Goal: Task Accomplishment & Management: Manage account settings

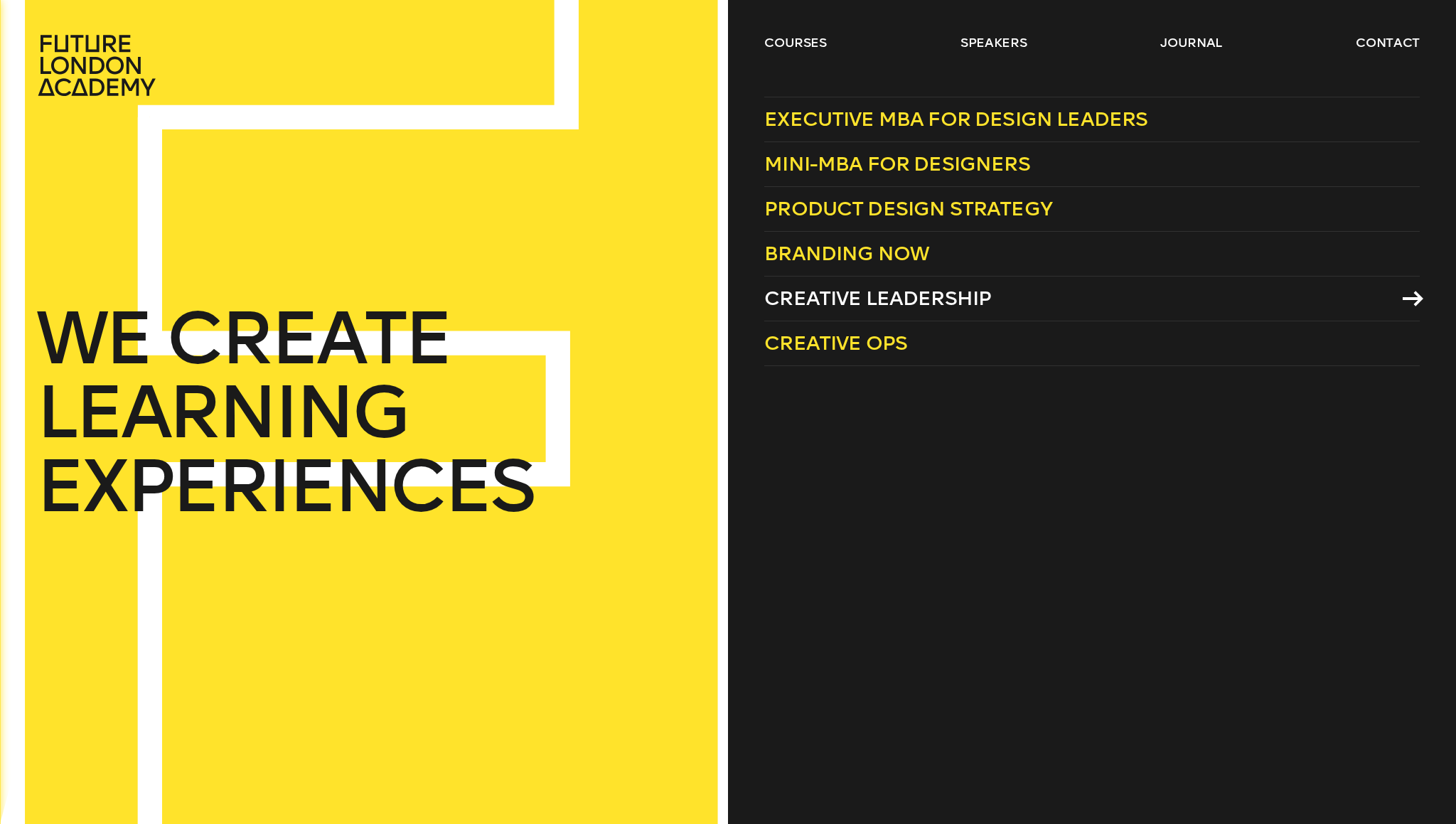
click at [867, 295] on span "Creative Leadership" at bounding box center [877, 298] width 227 height 23
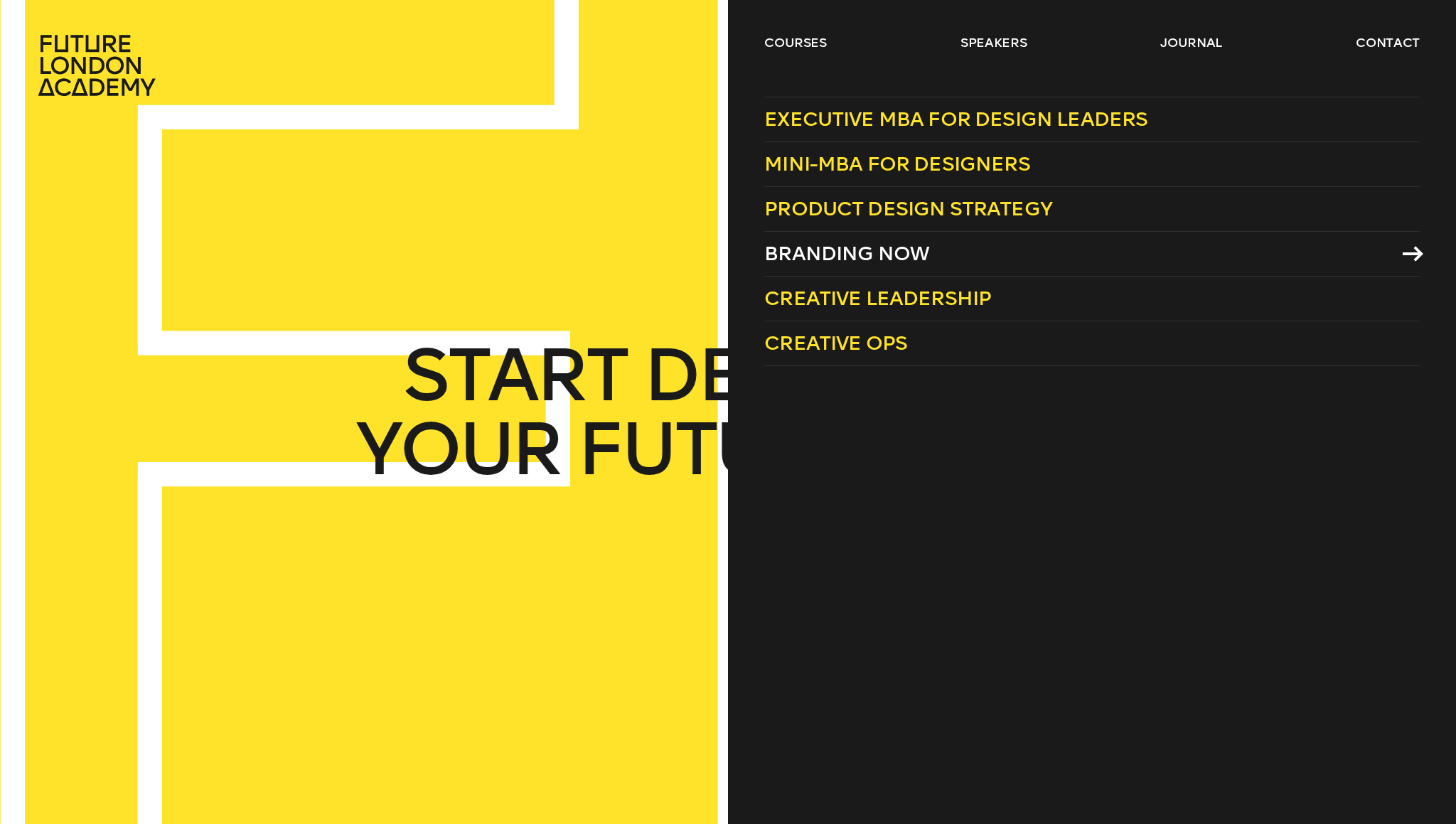
click at [819, 255] on span "Branding Now" at bounding box center [846, 253] width 165 height 23
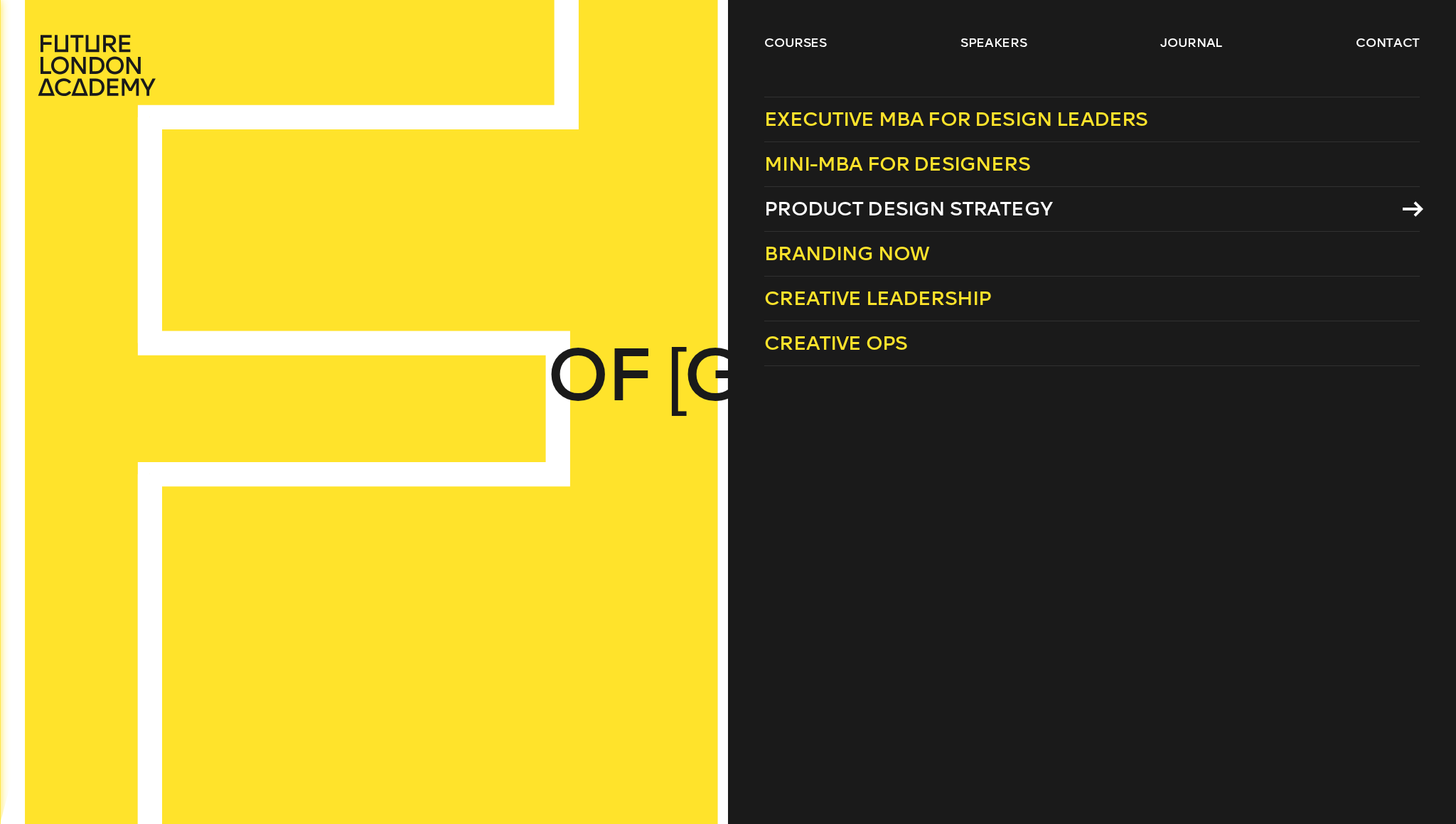
click at [841, 204] on span "Product Design Strategy" at bounding box center [908, 208] width 288 height 23
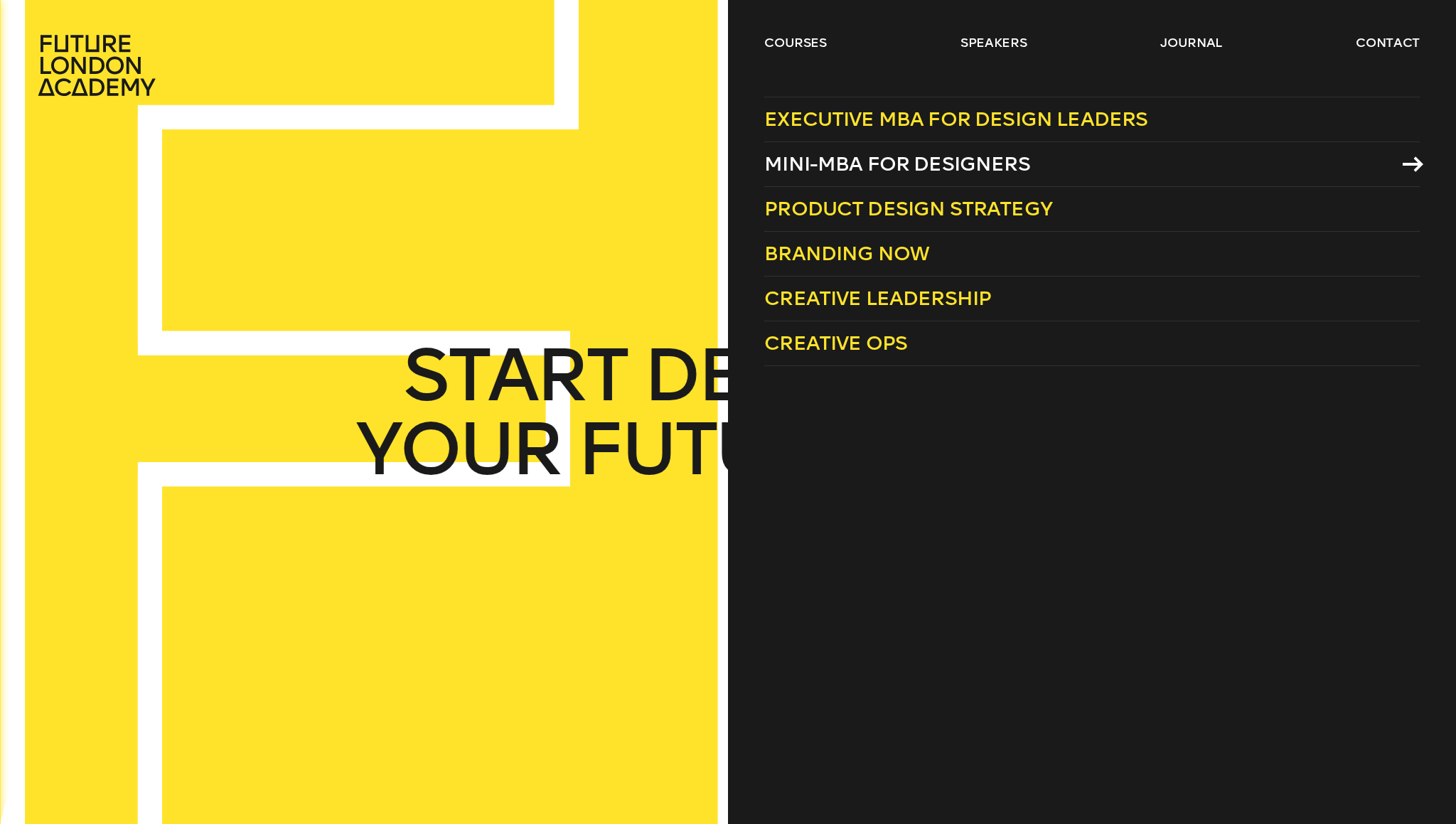
click at [901, 167] on span "Mini-MBA for Designers" at bounding box center [897, 163] width 266 height 23
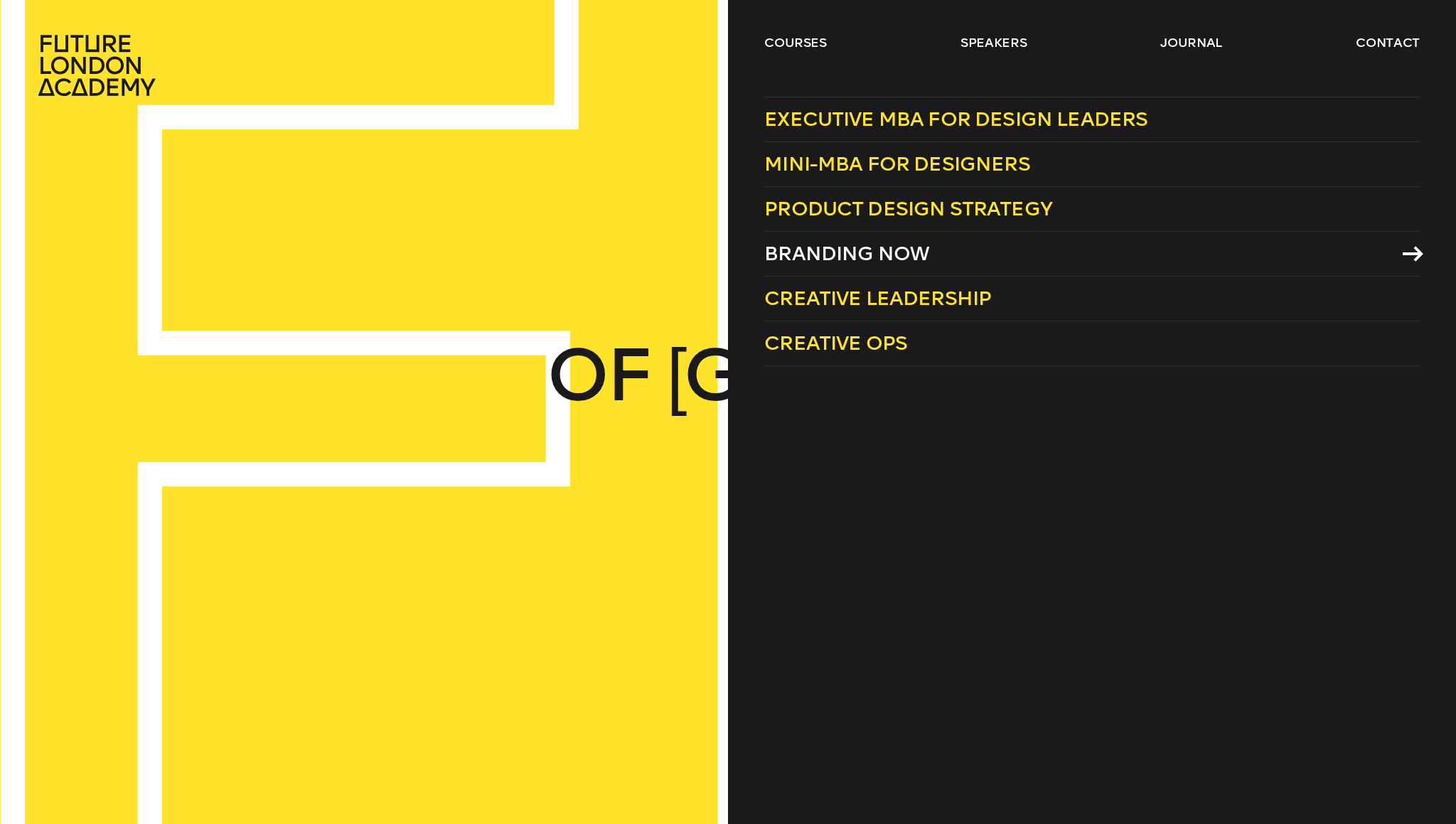
click at [853, 254] on span "Branding Now" at bounding box center [846, 253] width 165 height 23
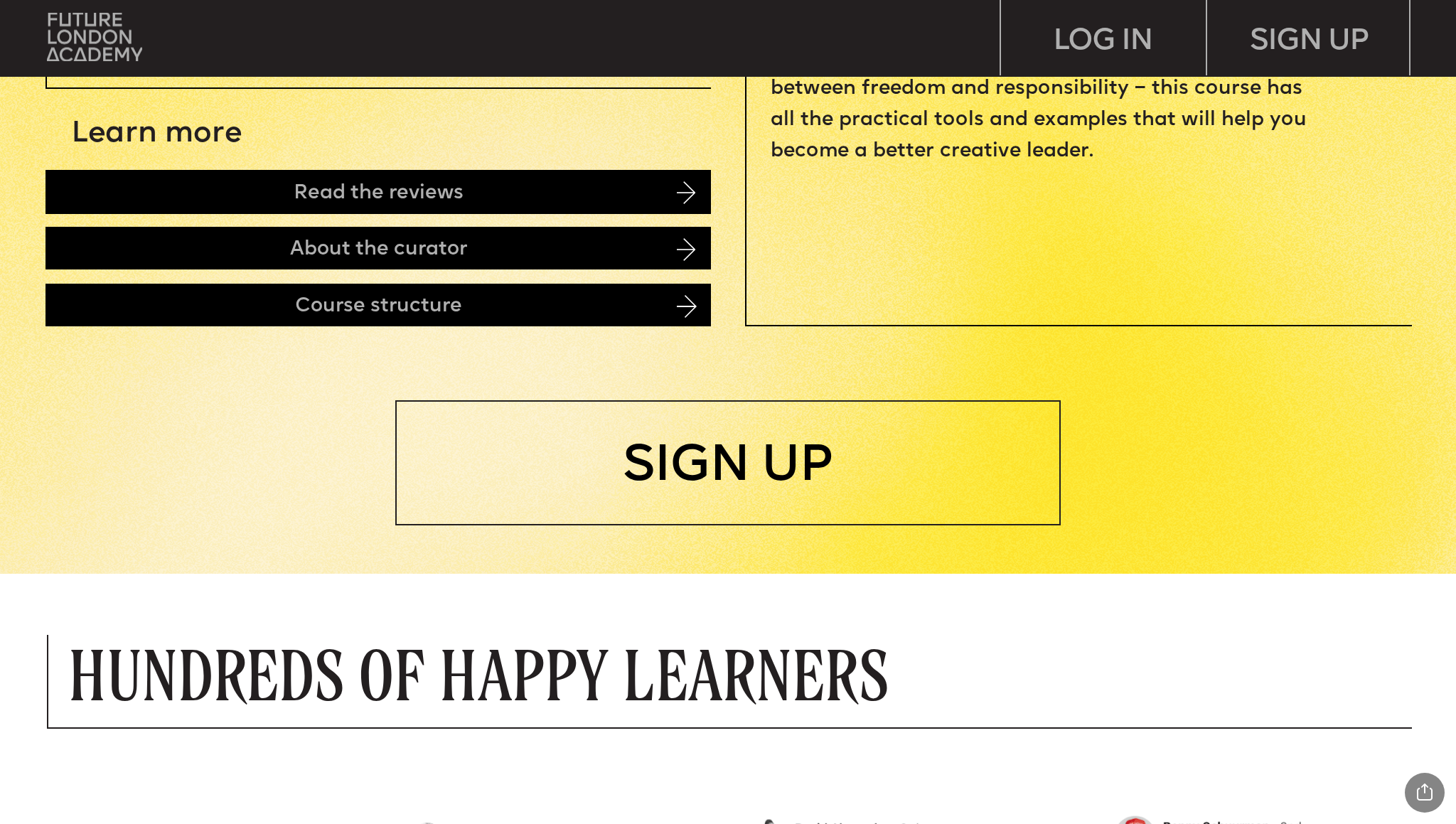
scroll to position [945, 0]
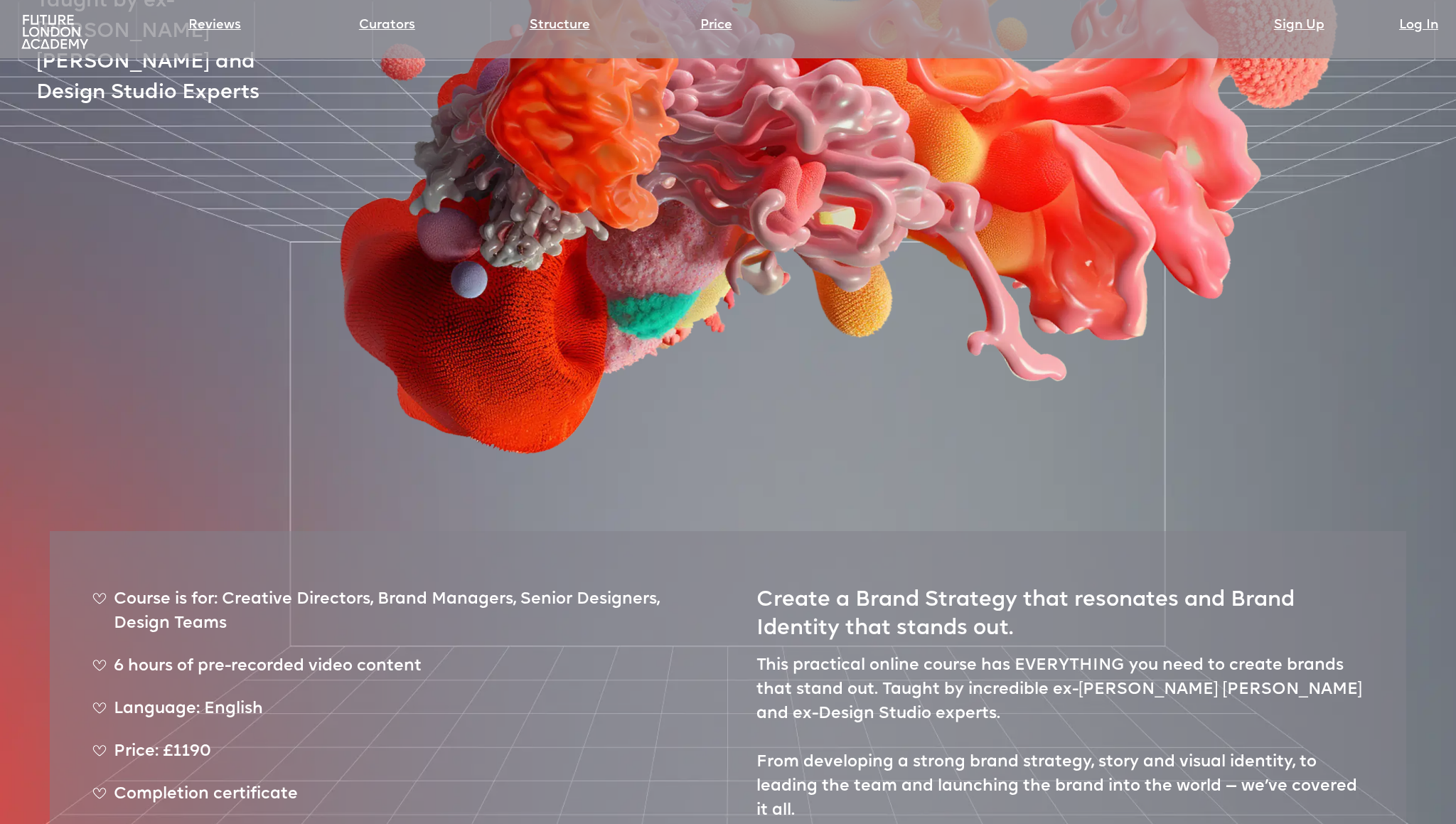
scroll to position [394, 0]
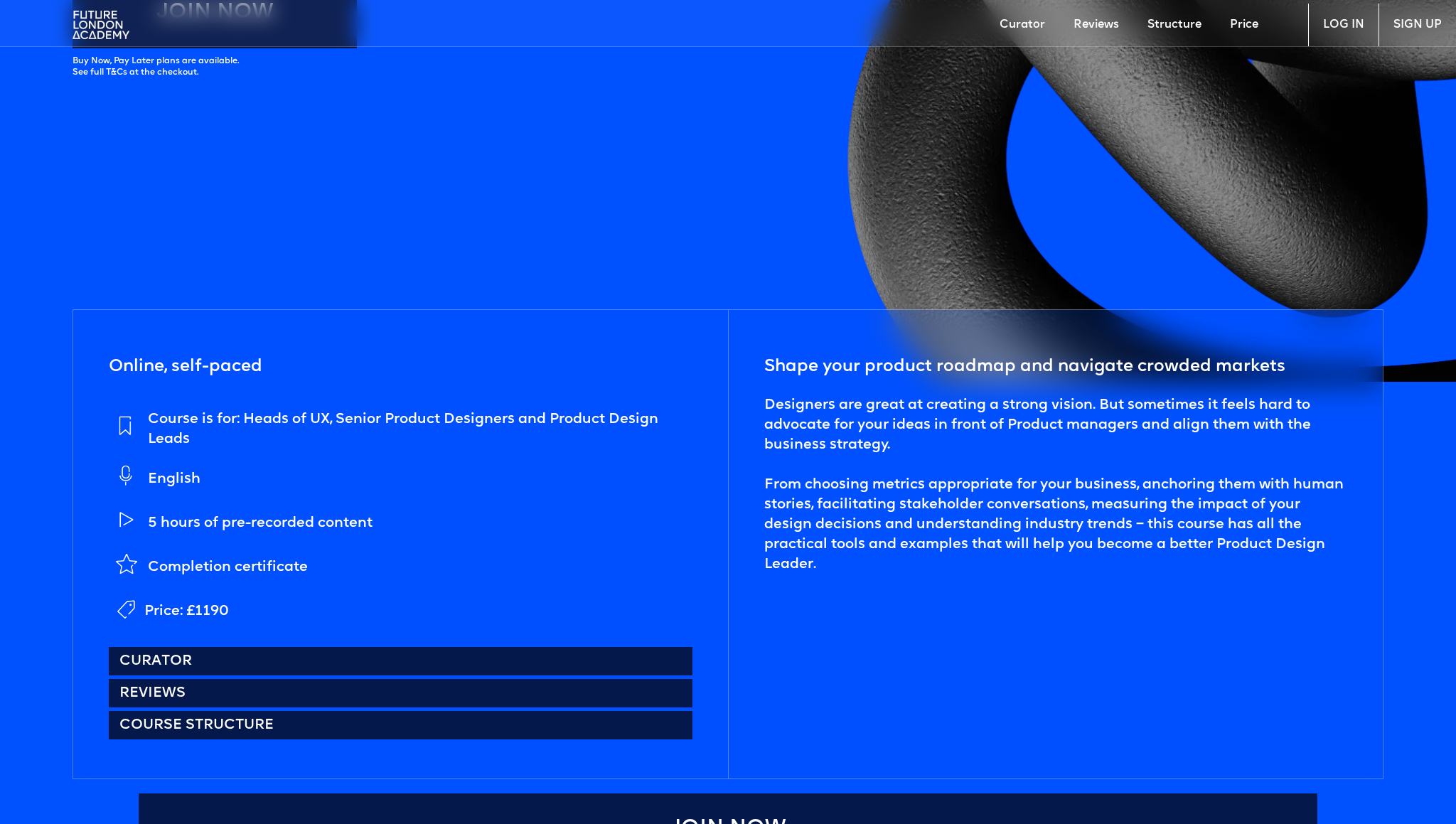
scroll to position [649, 0]
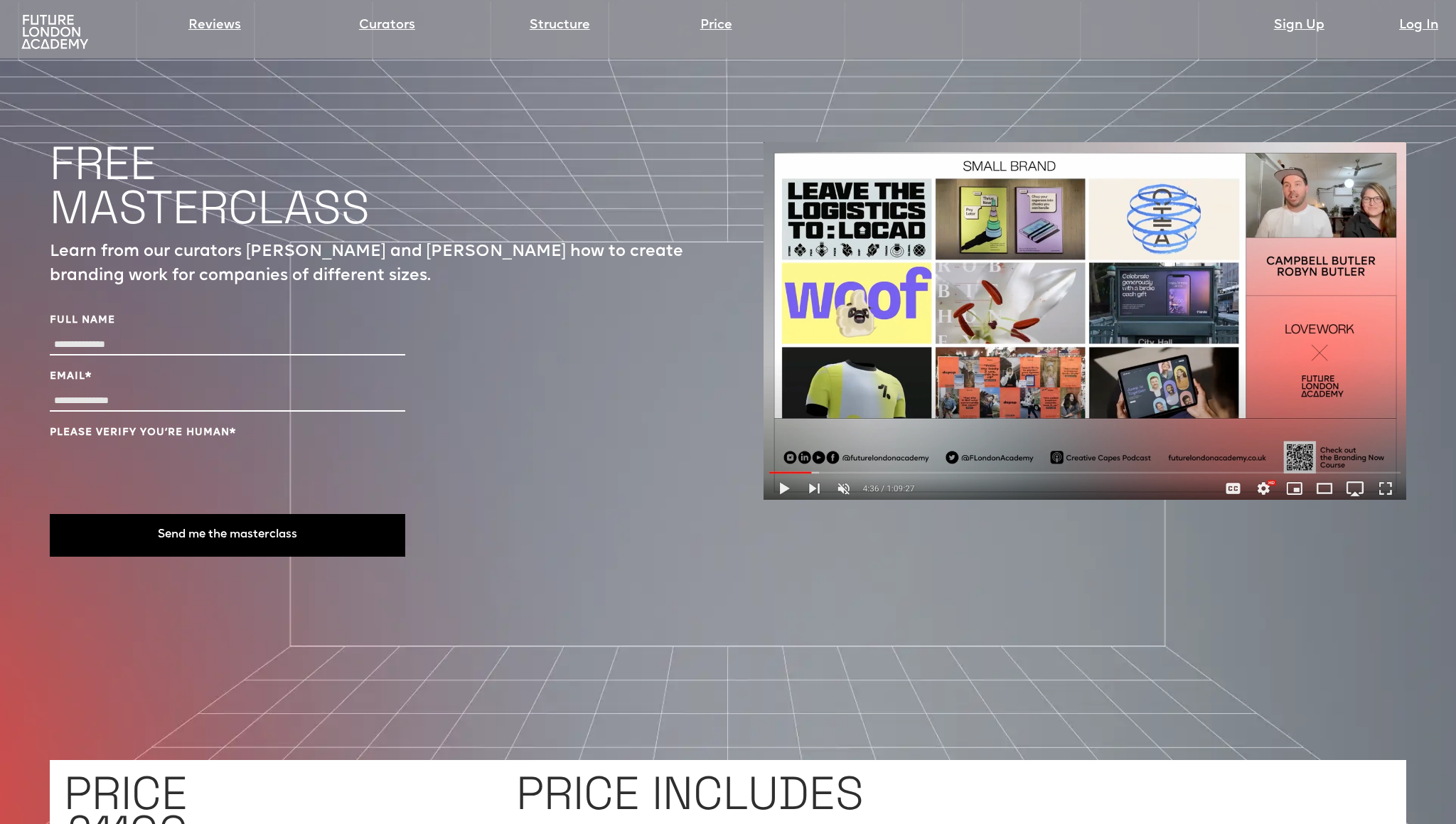
scroll to position [5228, 0]
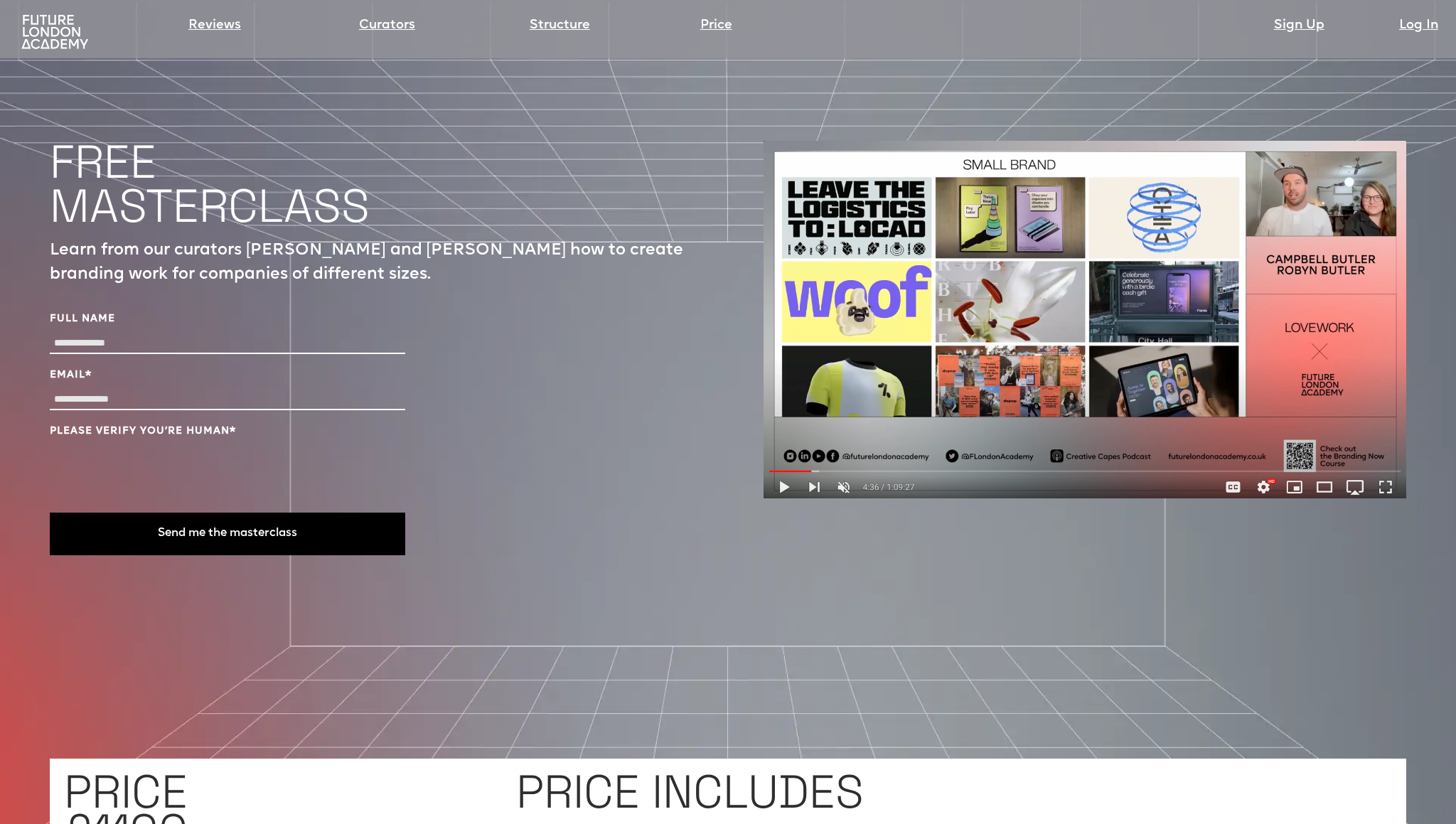
click at [782, 406] on img at bounding box center [1085, 320] width 643 height 358
click at [1056, 226] on img at bounding box center [1085, 320] width 643 height 358
click at [1408, 26] on link "Log In" at bounding box center [1418, 26] width 39 height 20
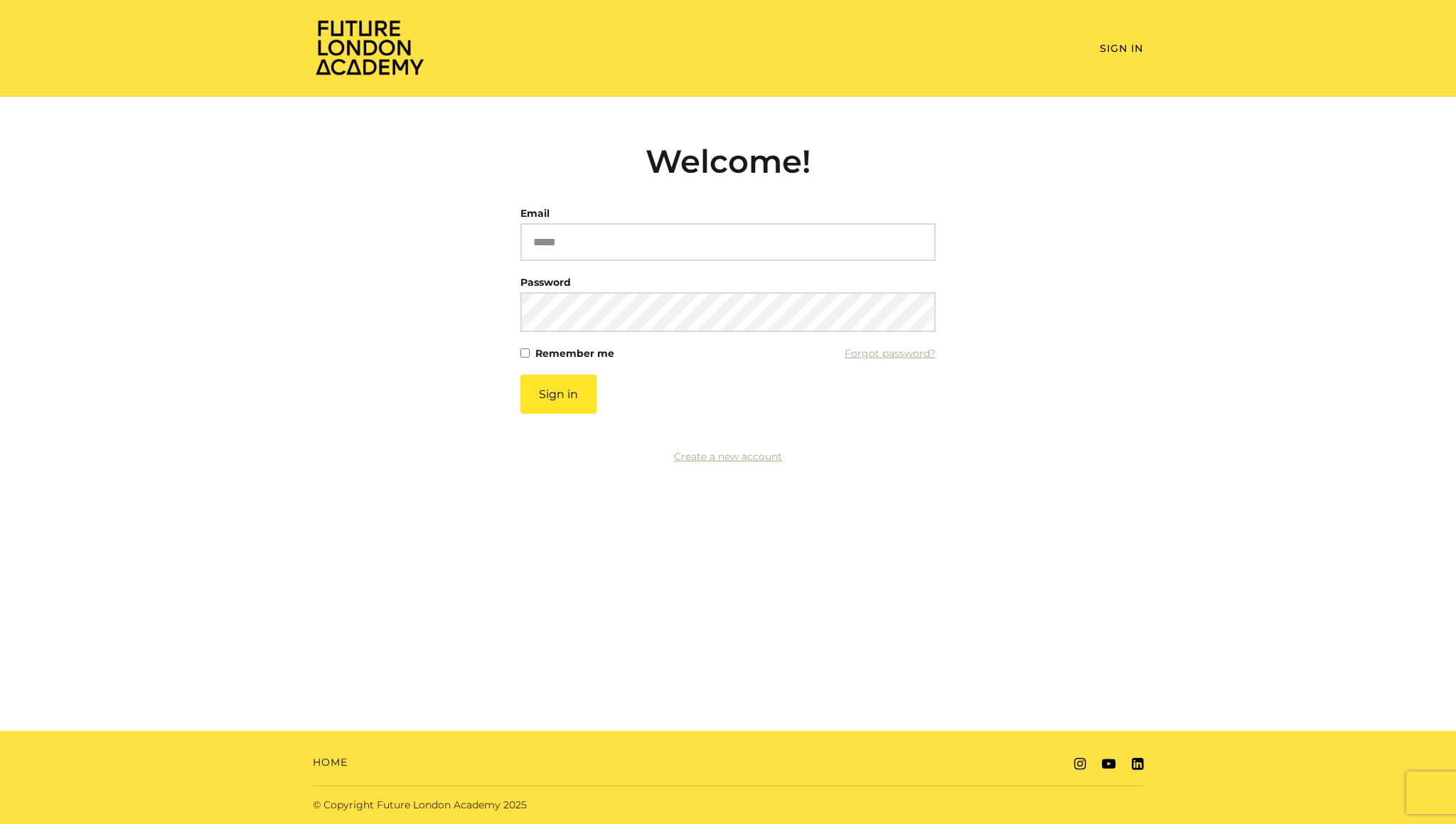
click at [756, 201] on article "Welcome! Email Please enter a valid email address Password This field cannot be…" at bounding box center [728, 295] width 415 height 306
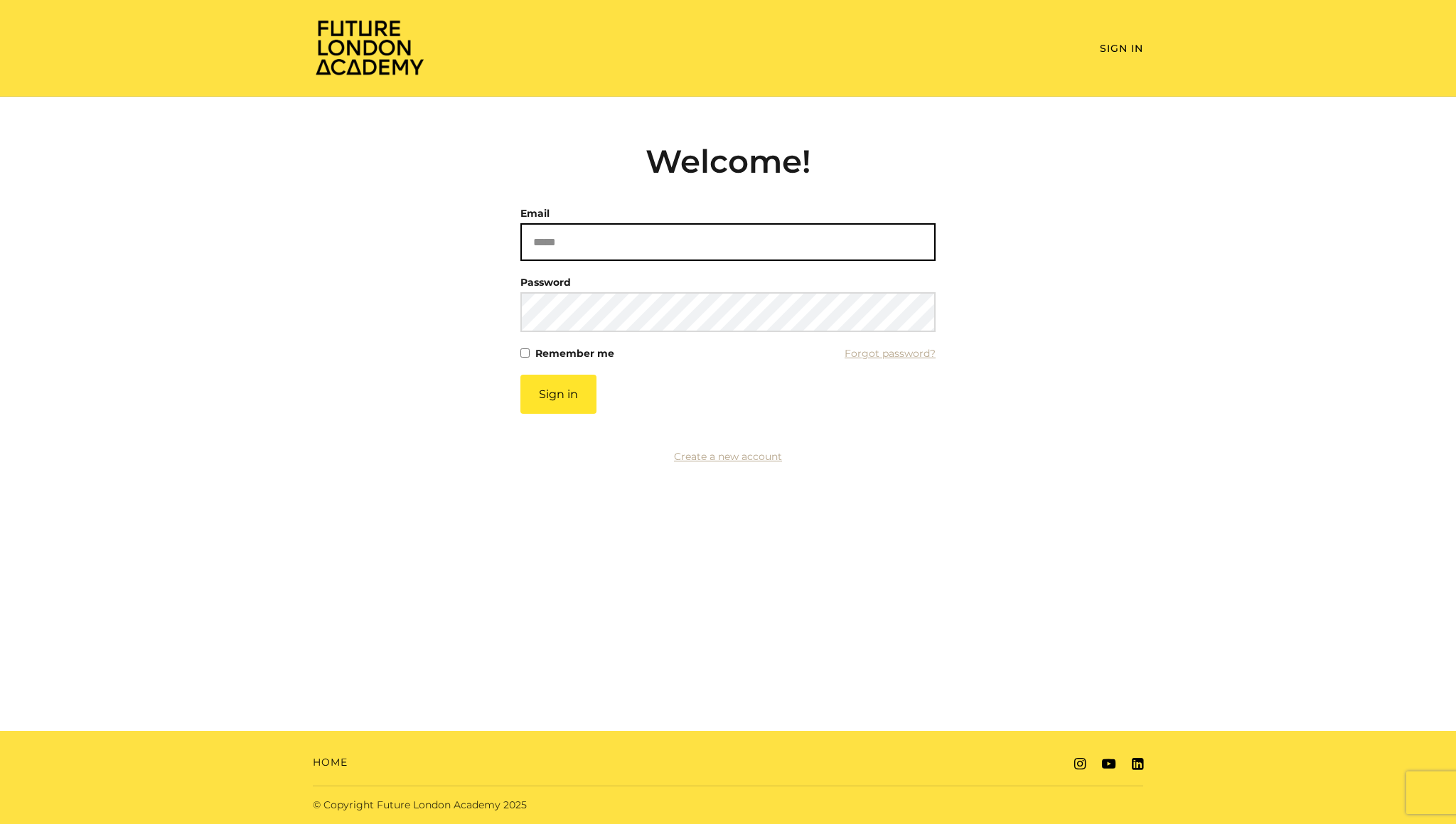
click at [736, 240] on input "Email" at bounding box center [728, 242] width 415 height 38
type input "**********"
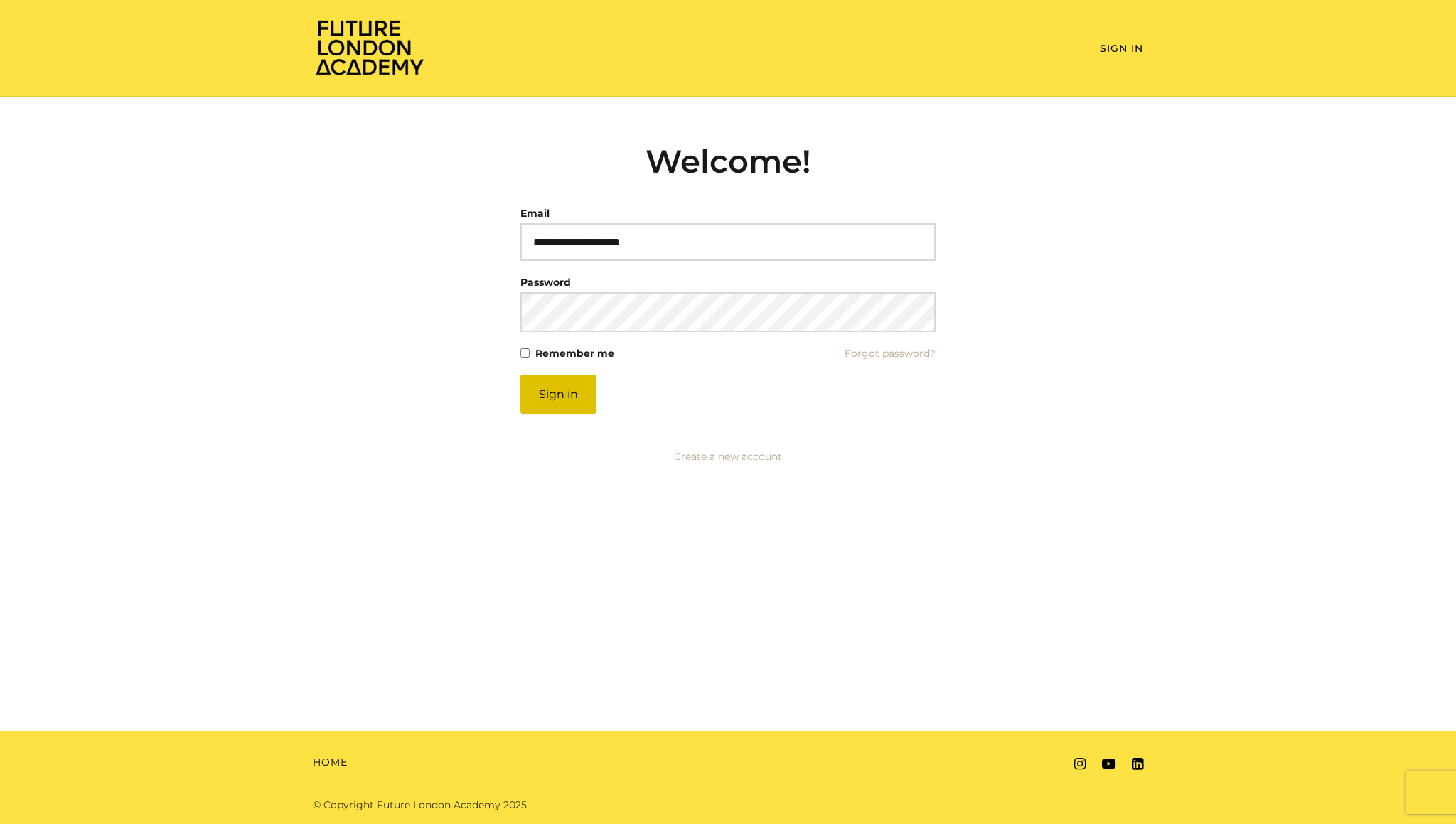
click at [523, 412] on button "Sign in" at bounding box center [558, 394] width 76 height 39
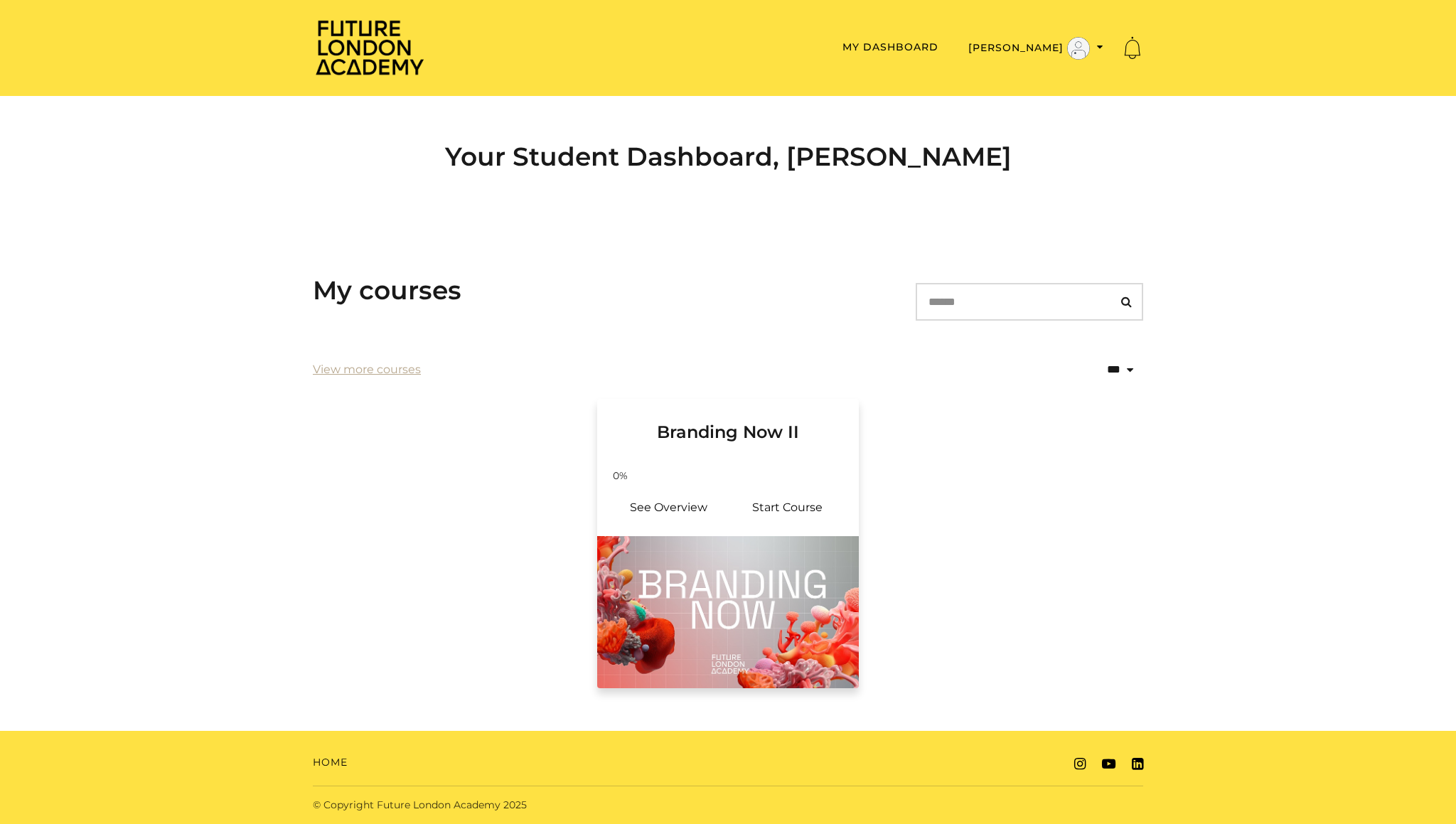
click at [715, 619] on img at bounding box center [728, 612] width 262 height 152
